Goal: Task Accomplishment & Management: Manage account settings

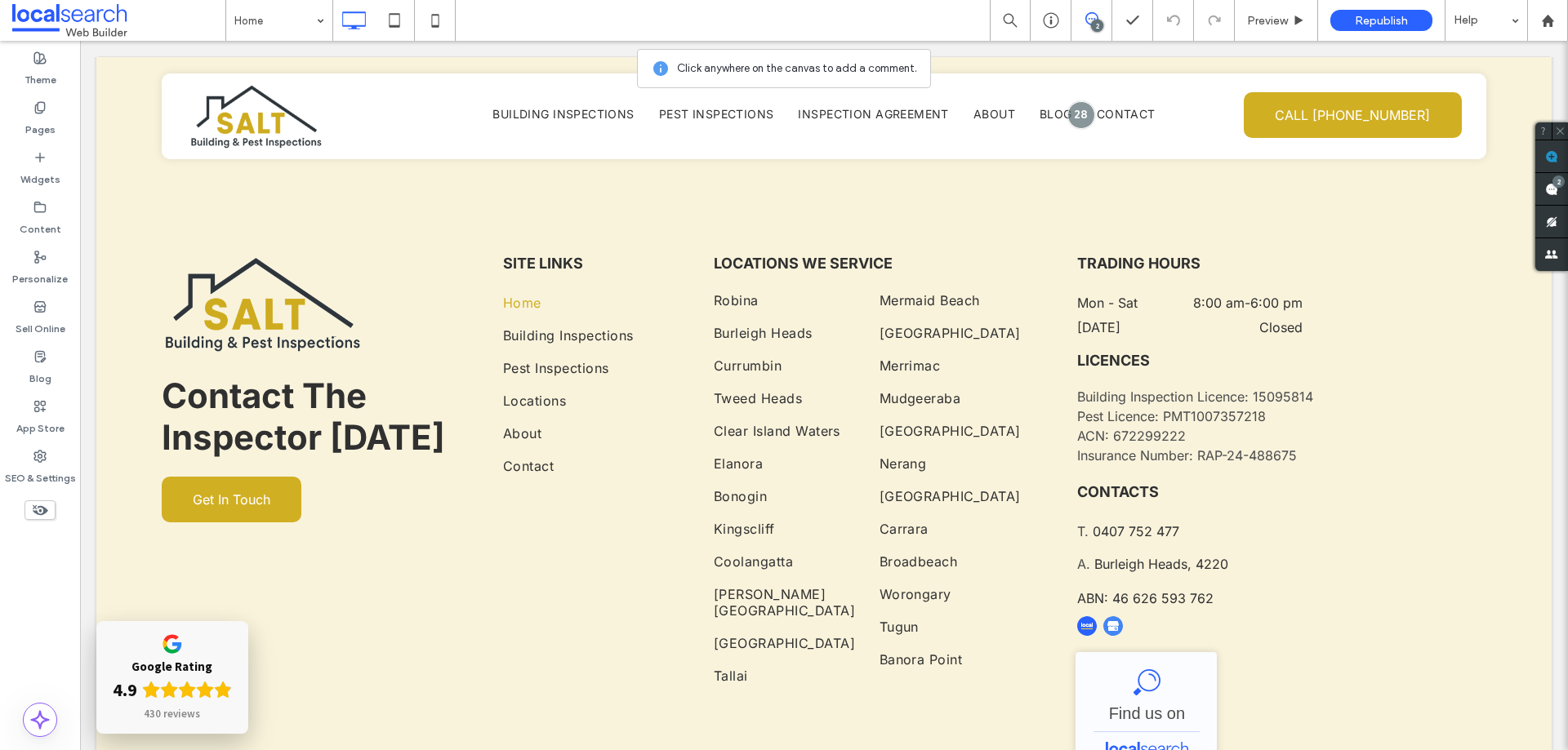
scroll to position [3841, 0]
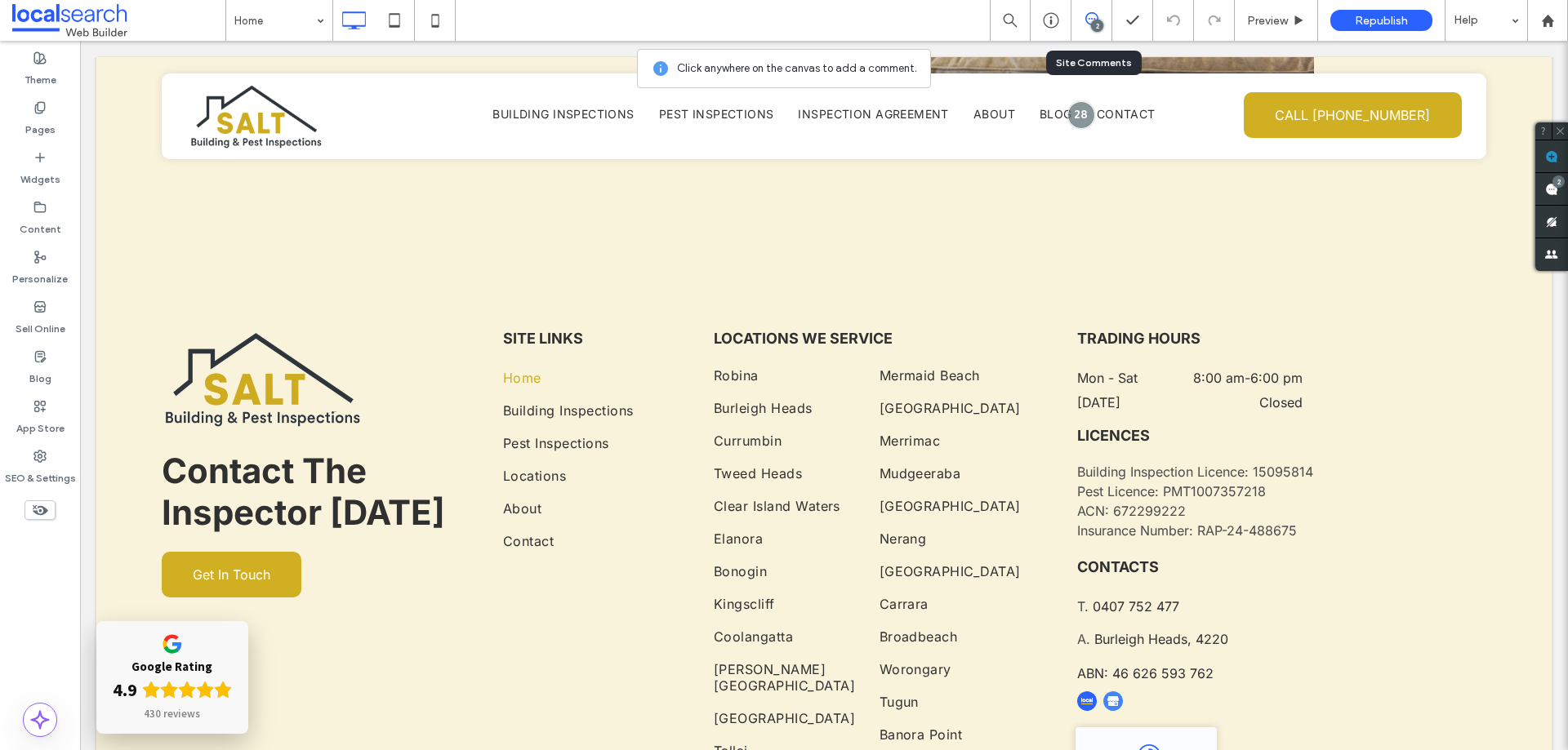
click at [1089, 15] on icon at bounding box center [1091, 19] width 13 height 13
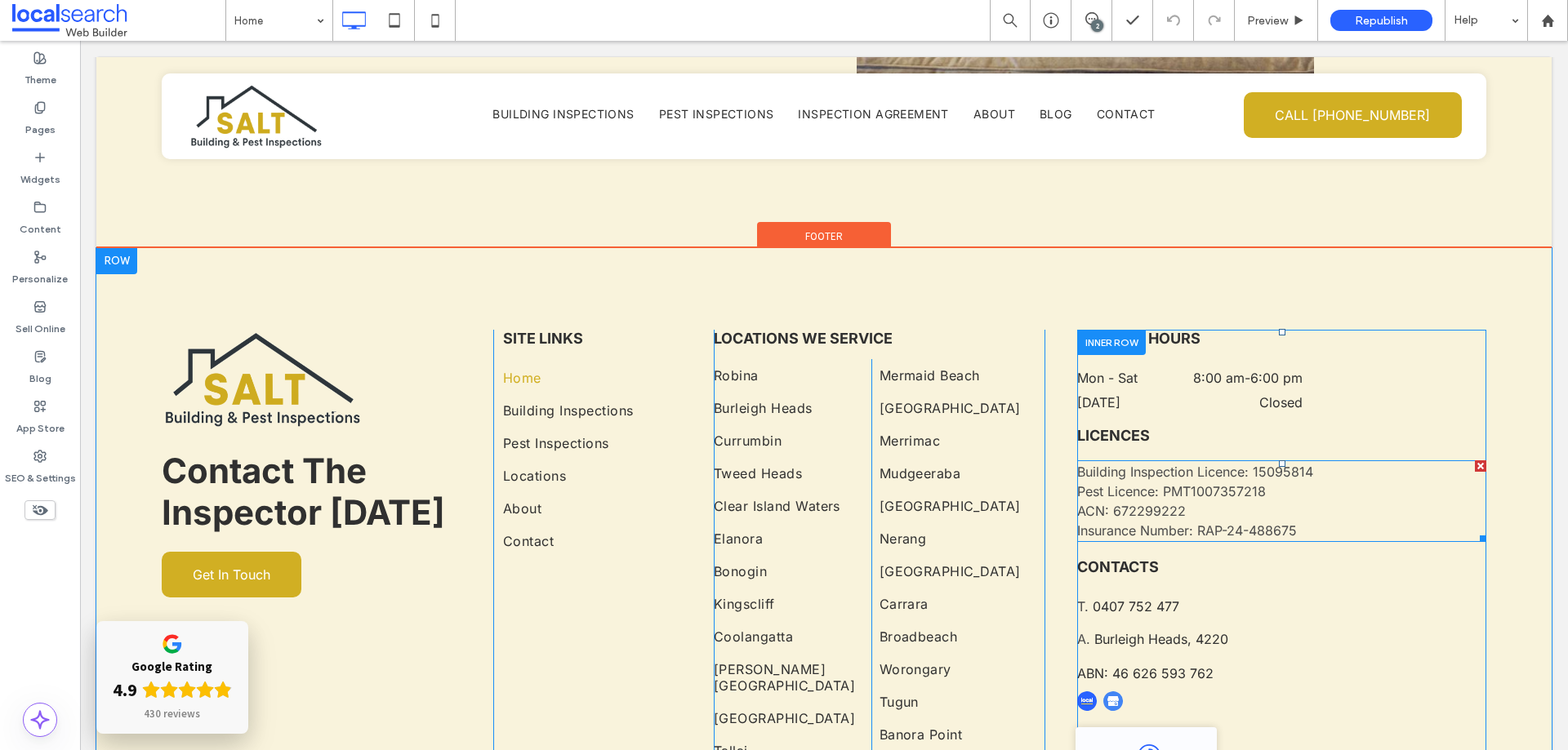
click at [1191, 464] on span "Building Inspection Licence: 15095814" at bounding box center [1195, 472] width 236 height 17
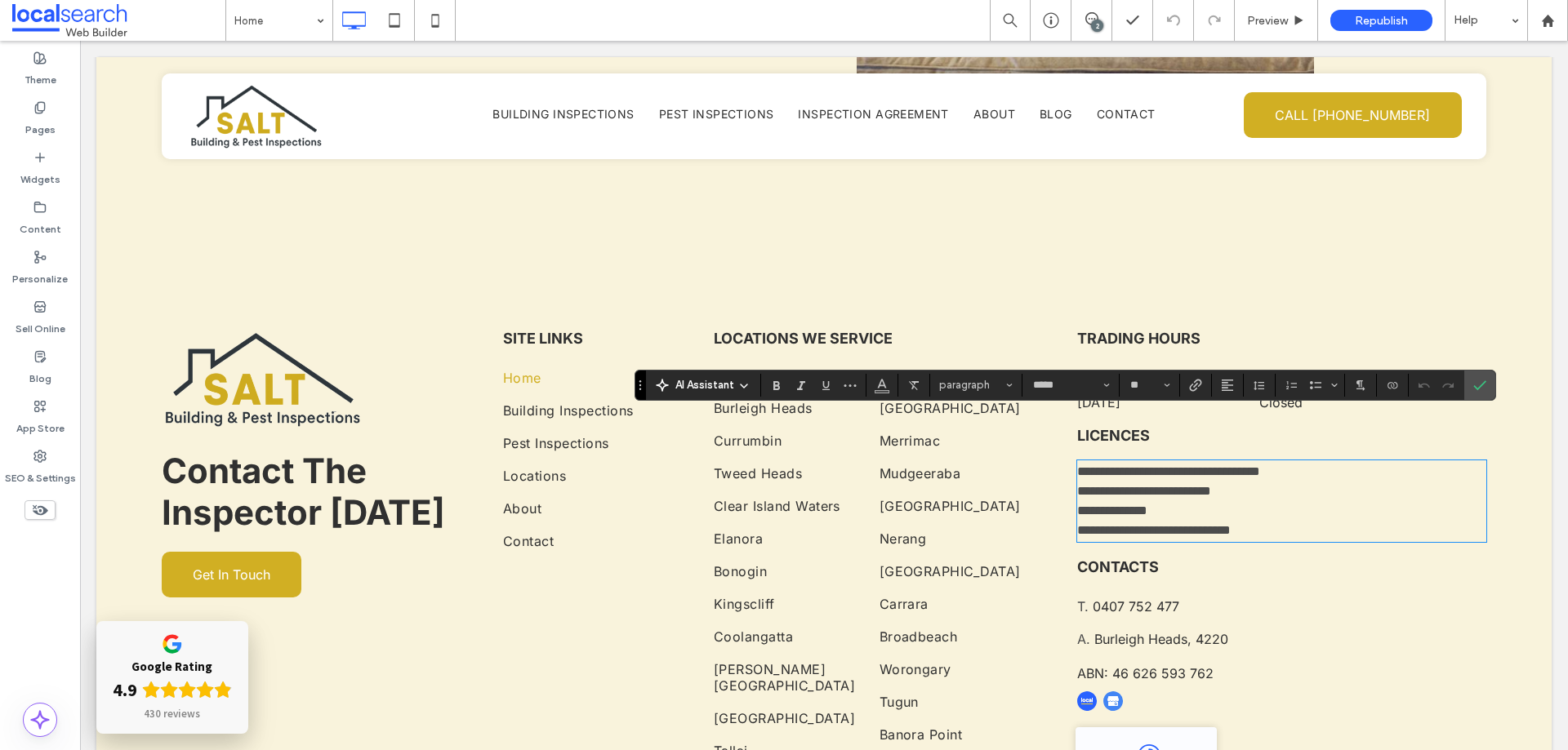
click at [1203, 465] on span "**********" at bounding box center [1169, 471] width 183 height 12
drag, startPoint x: 1309, startPoint y: 423, endPoint x: 1249, endPoint y: 423, distance: 60.0
click at [1249, 462] on p "**********" at bounding box center [1282, 472] width 409 height 20
click at [1394, 22] on span "Republish" at bounding box center [1381, 21] width 53 height 14
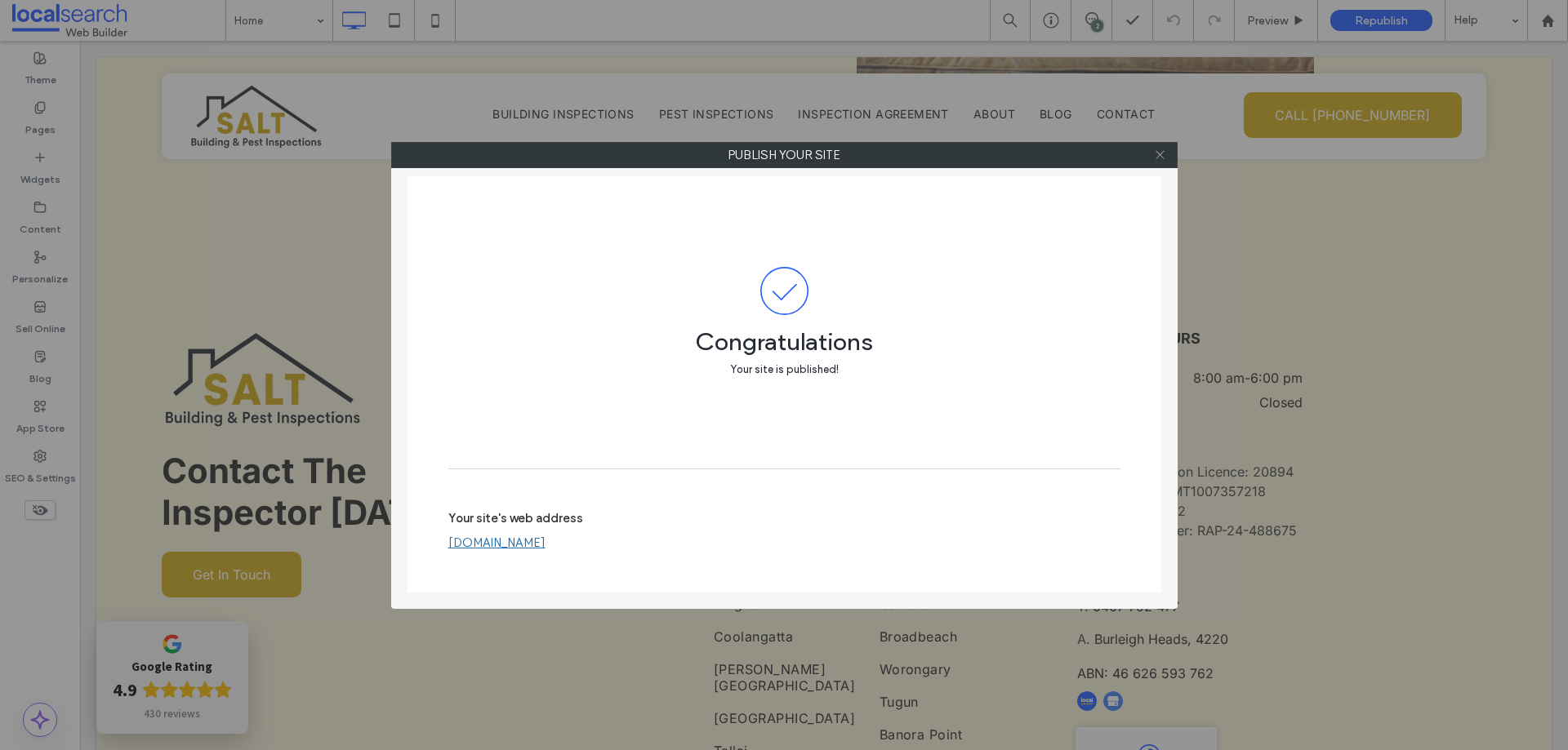
click at [1157, 151] on icon at bounding box center [1160, 155] width 12 height 12
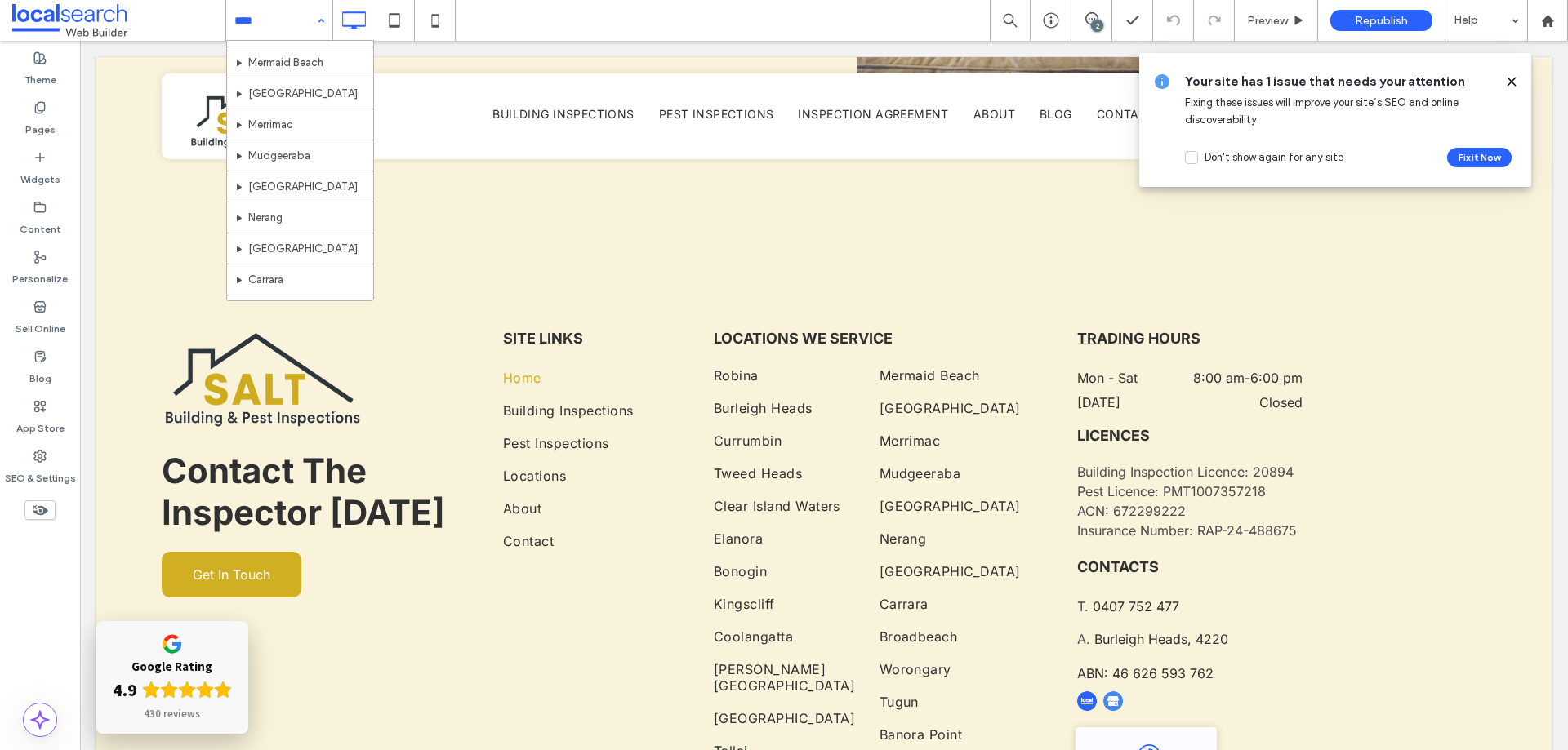
scroll to position [730, 0]
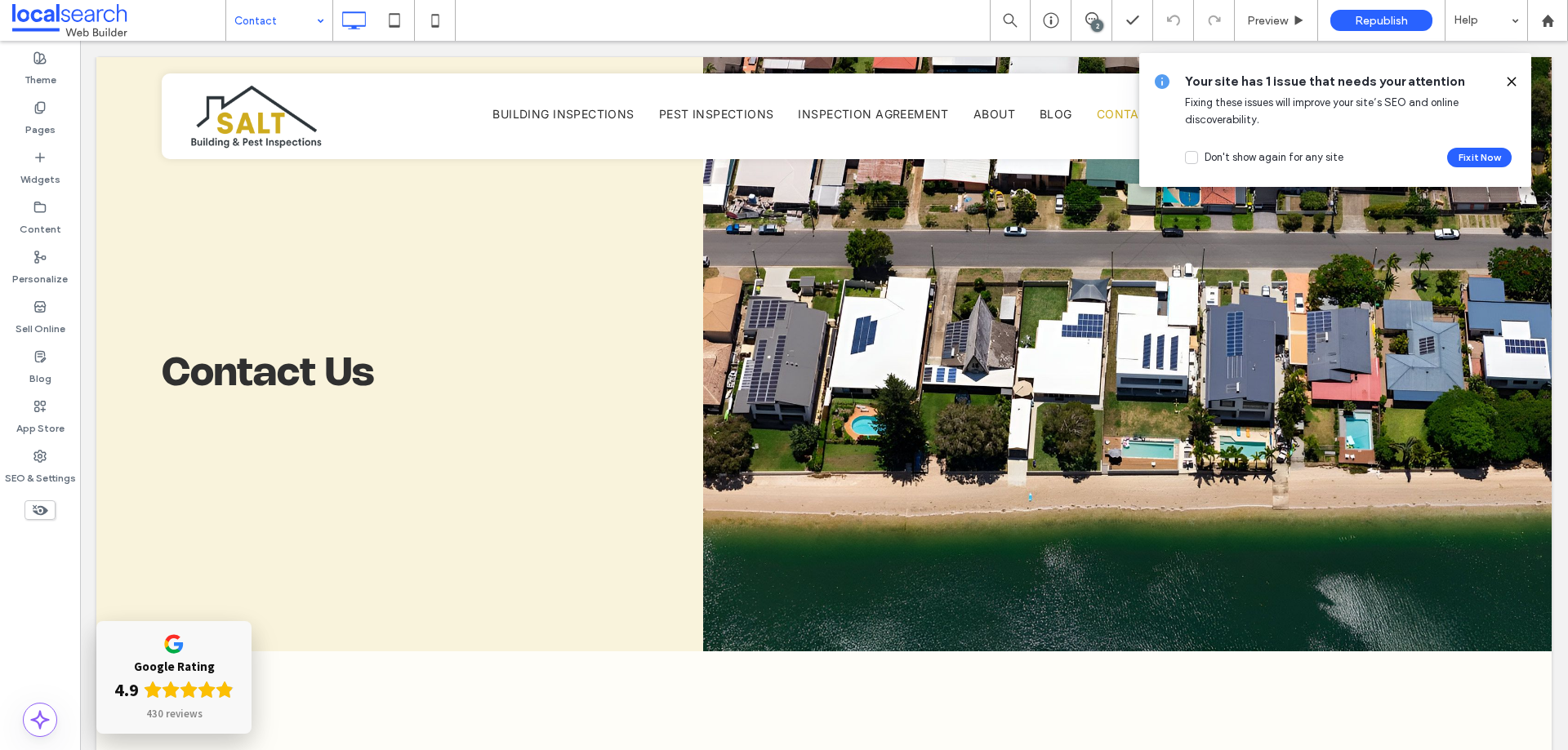
click at [245, 10] on input at bounding box center [275, 20] width 82 height 41
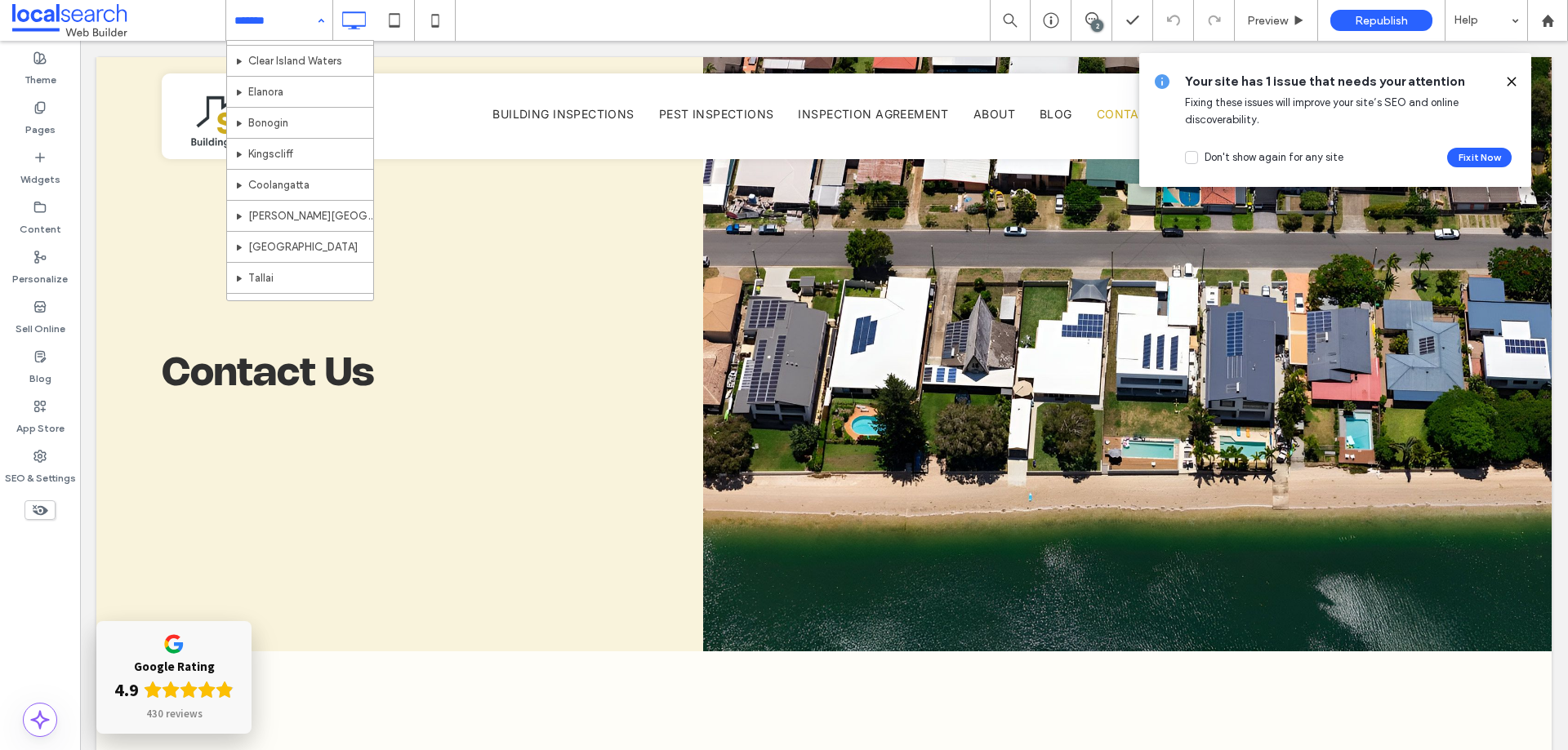
scroll to position [244, 0]
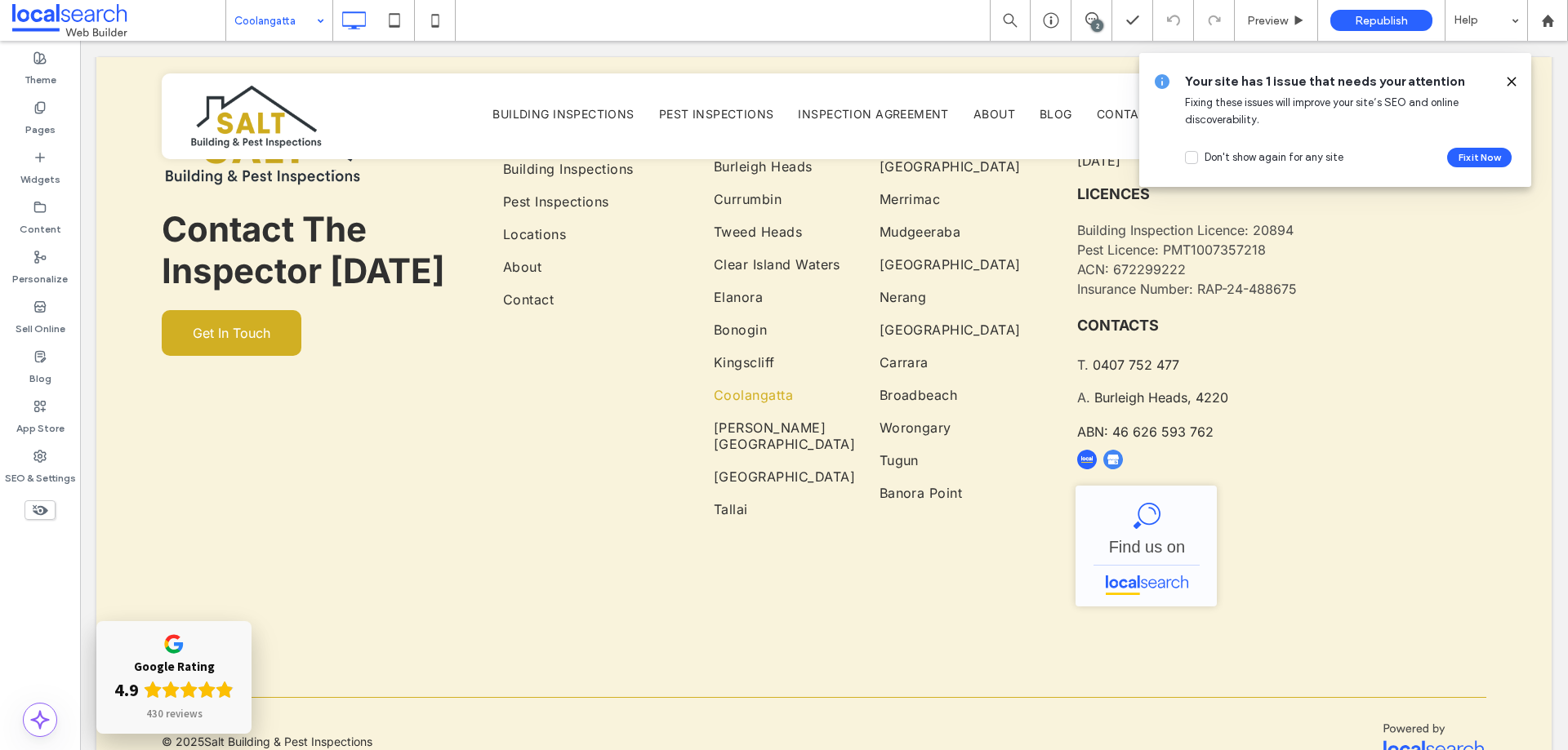
scroll to position [5386, 0]
click at [1396, 18] on span "Republish" at bounding box center [1381, 21] width 53 height 14
